Goal: Task Accomplishment & Management: Manage account settings

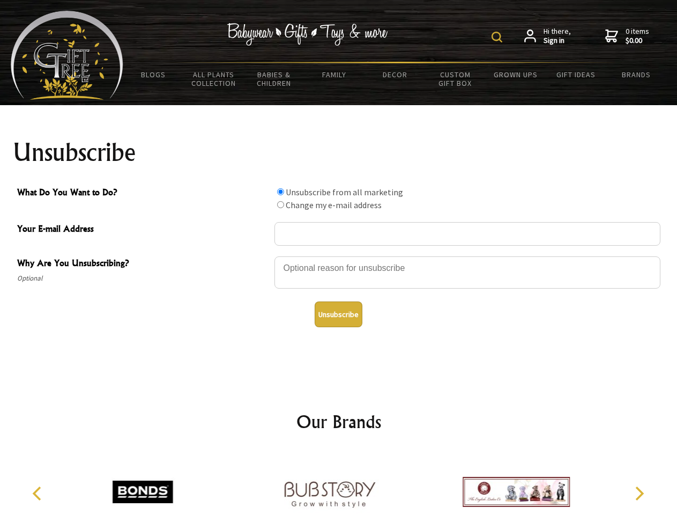
click at [498, 37] on img at bounding box center [496, 37] width 11 height 11
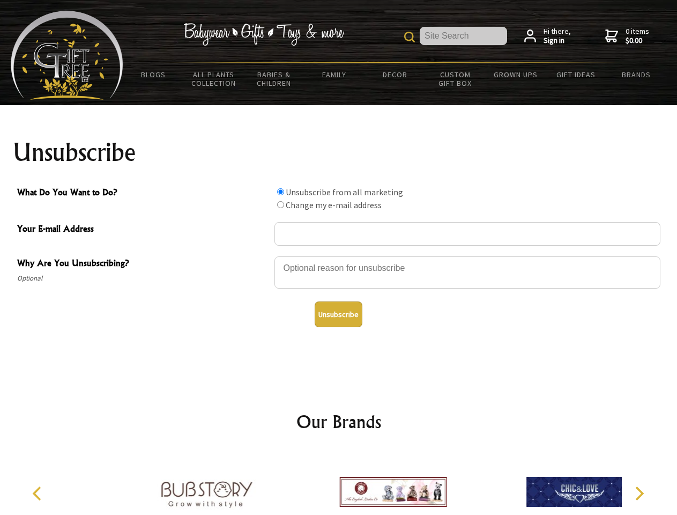
click at [339, 256] on div at bounding box center [467, 274] width 386 height 38
click at [280, 191] on input "What Do You Want to Do?" at bounding box center [280, 191] width 7 height 7
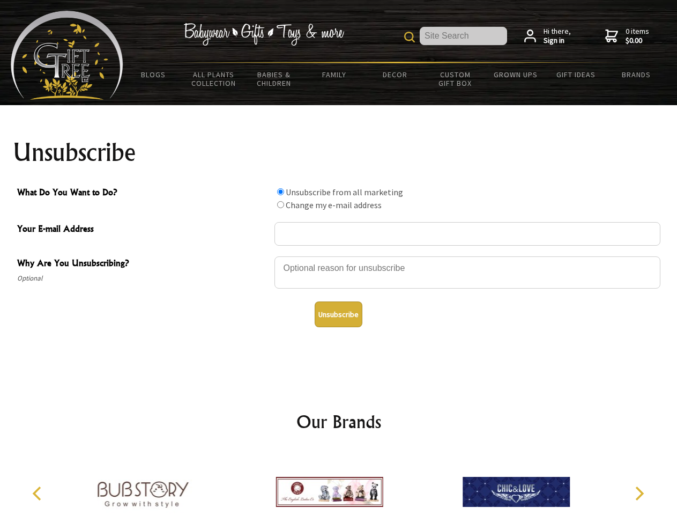
click at [280, 204] on input "What Do You Want to Do?" at bounding box center [280, 204] width 7 height 7
radio input "true"
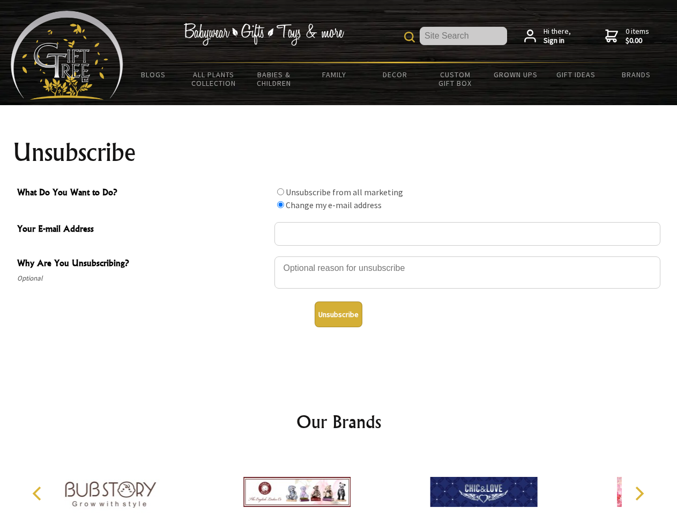
click at [338, 314] on button "Unsubscribe" at bounding box center [339, 314] width 48 height 26
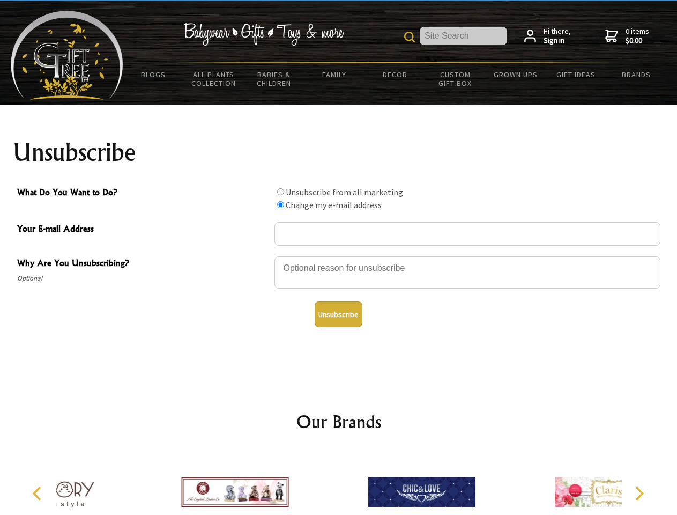
click at [39, 493] on icon "Previous" at bounding box center [38, 493] width 14 height 14
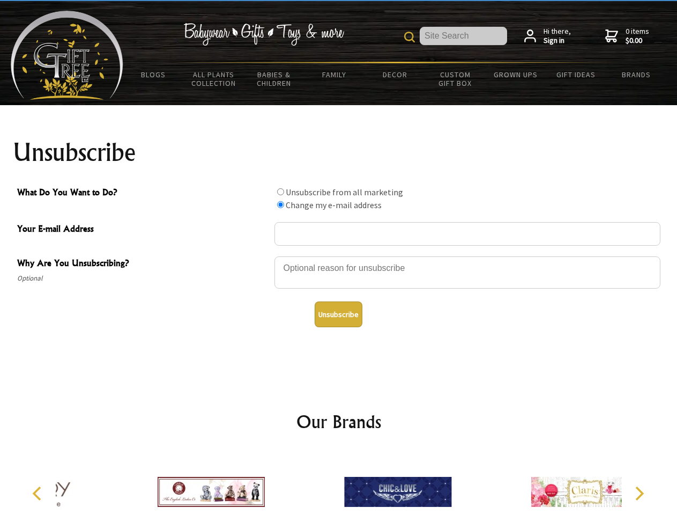
click at [639, 493] on icon "Next" at bounding box center [638, 493] width 14 height 14
